Goal: Transaction & Acquisition: Download file/media

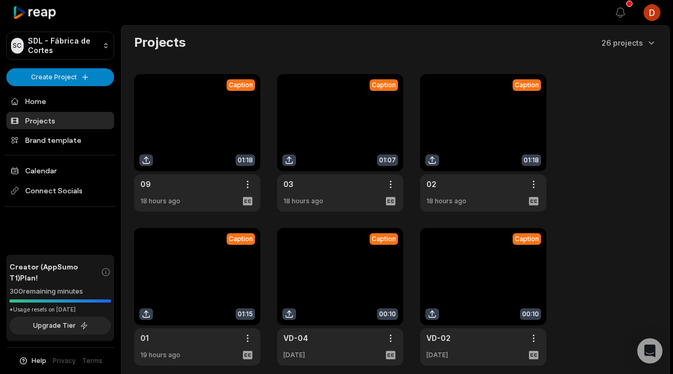
click at [318, 140] on link at bounding box center [340, 143] width 126 height 138
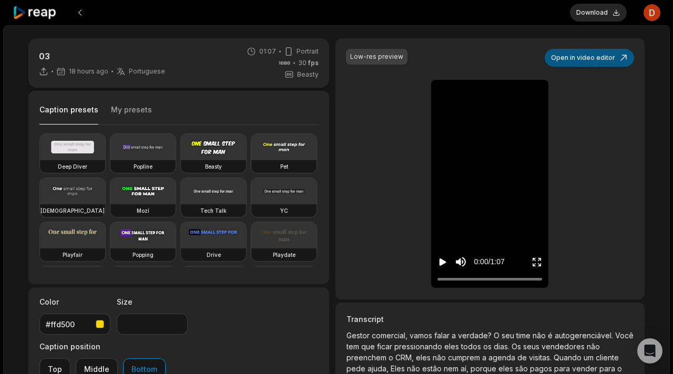
click at [597, 60] on button "Open in video editor" at bounding box center [588, 58] width 89 height 18
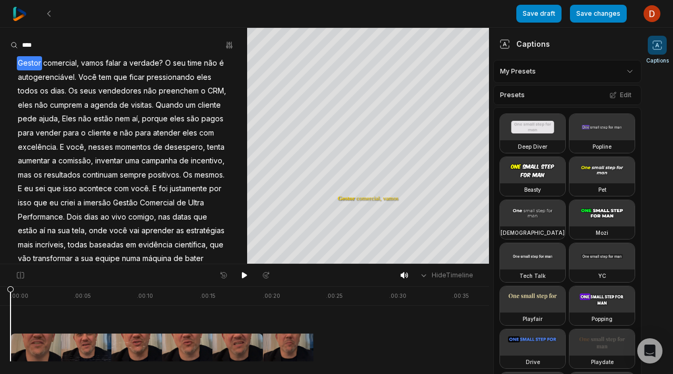
click at [99, 172] on span "continuam" at bounding box center [99, 175] width 37 height 14
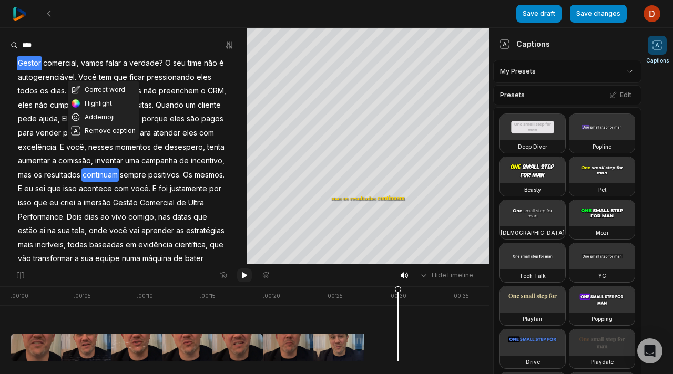
click at [244, 272] on icon at bounding box center [244, 275] width 8 height 8
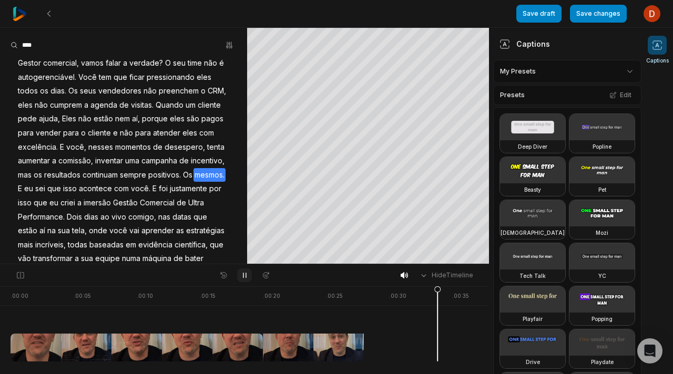
click at [244, 272] on icon at bounding box center [244, 275] width 8 height 8
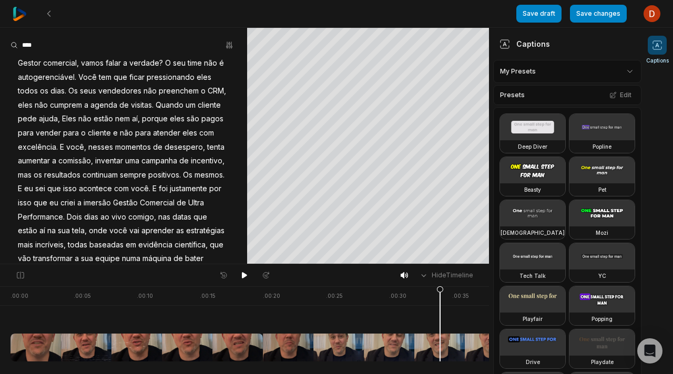
click at [167, 174] on span "positivos." at bounding box center [164, 175] width 35 height 14
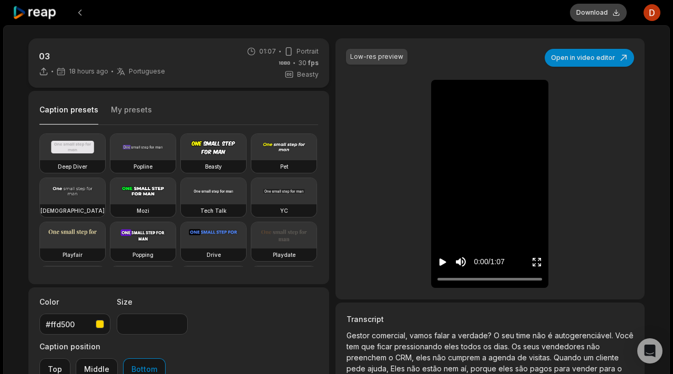
click at [587, 9] on button "Download" at bounding box center [598, 13] width 57 height 18
